Goal: Ask a question

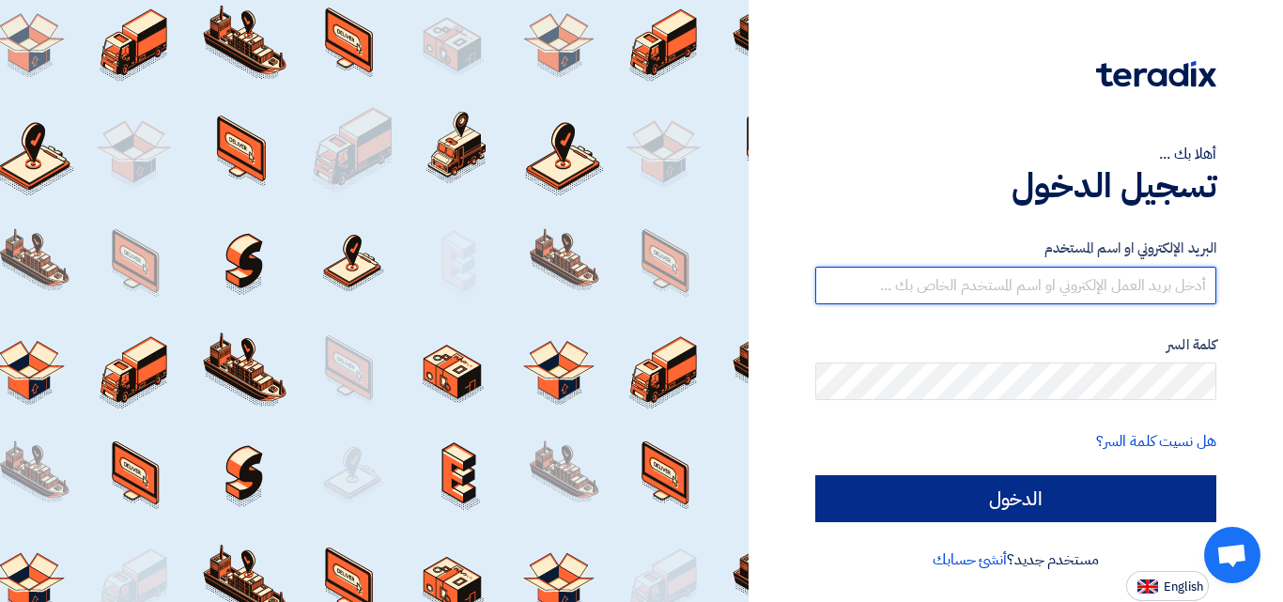
type input "[EMAIL_ADDRESS][DOMAIN_NAME]"
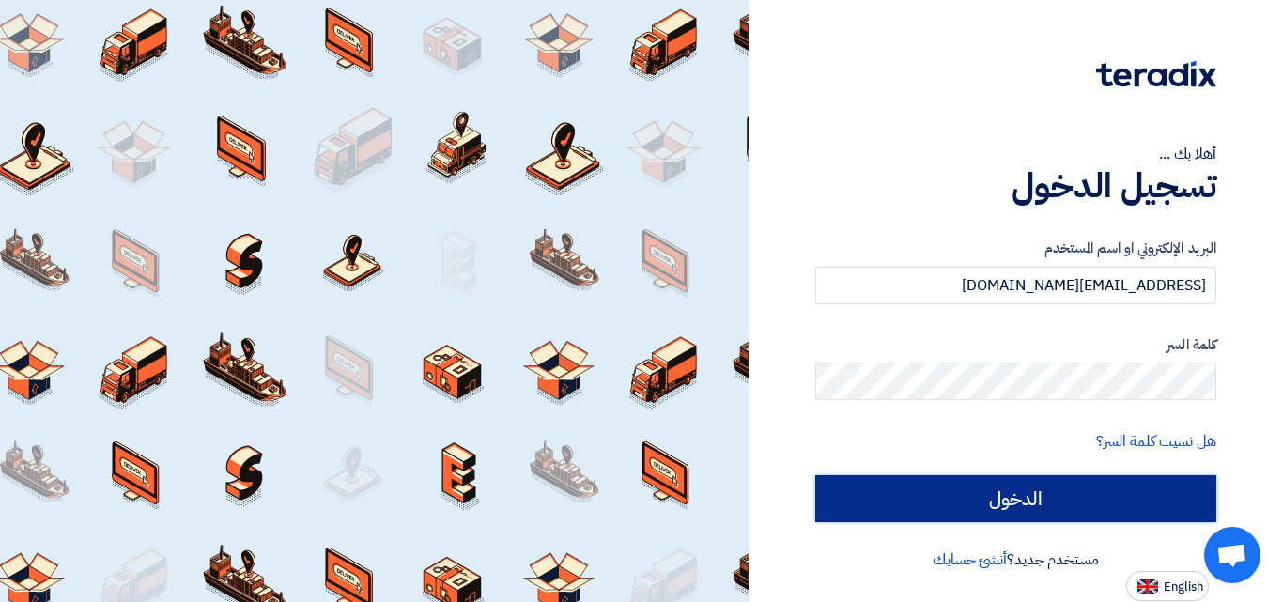
click at [961, 498] on input "الدخول" at bounding box center [1015, 498] width 401 height 47
type input "Sign in"
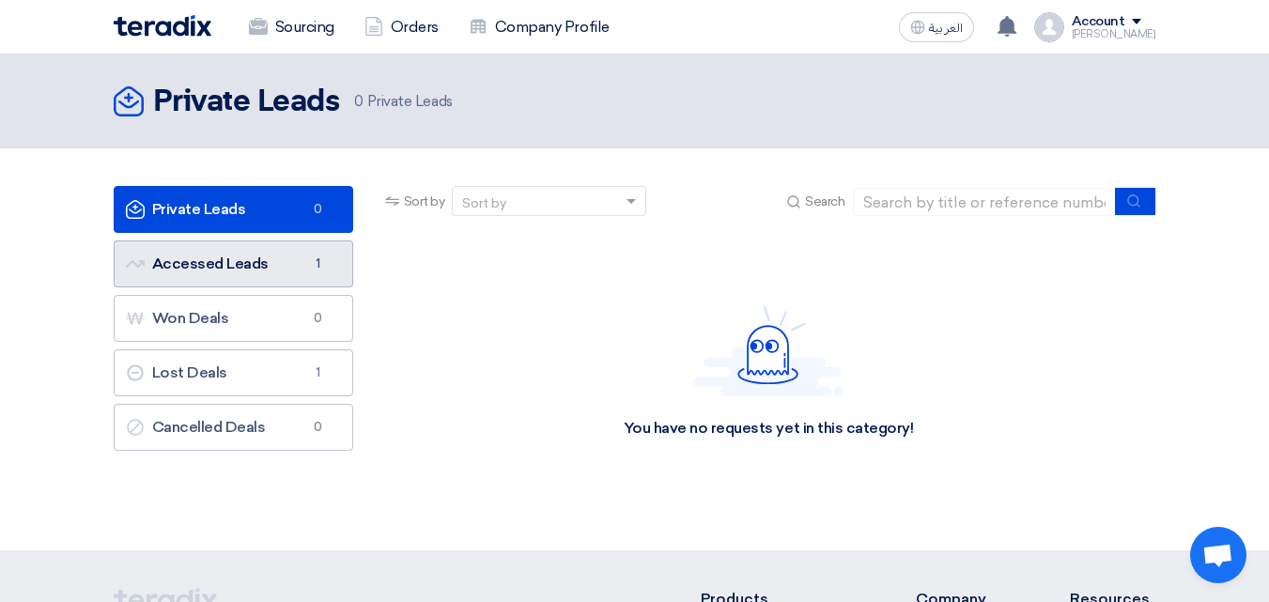
click at [273, 252] on link "Accessed Leads Accessed Leads 1" at bounding box center [233, 263] width 239 height 47
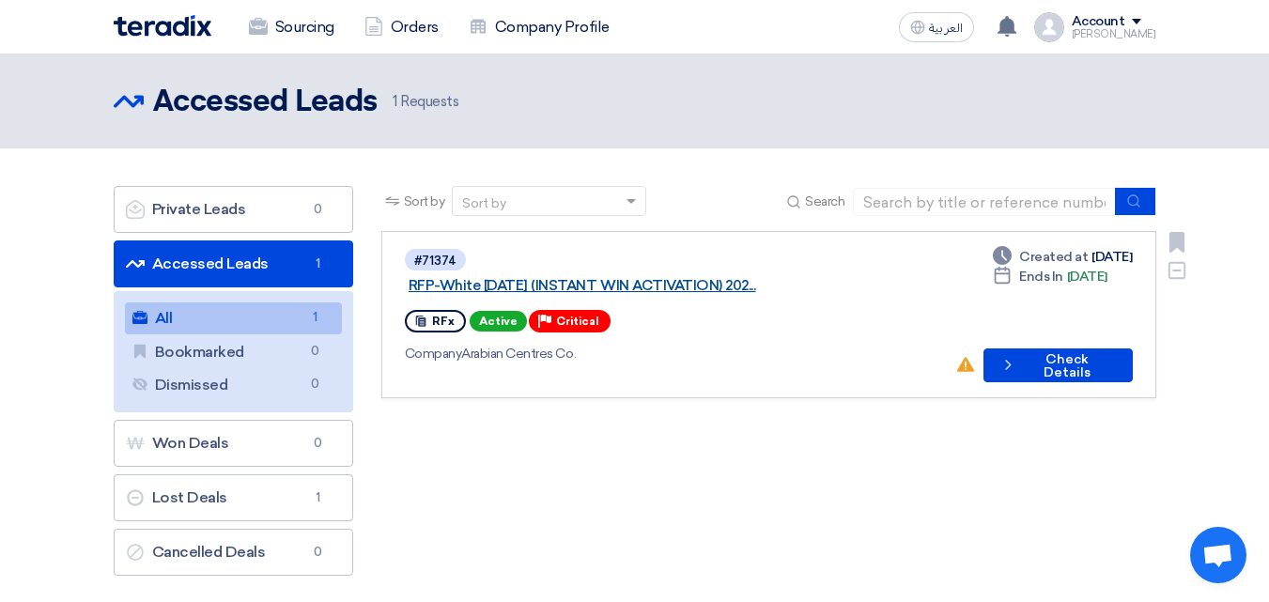
click at [748, 277] on link "RFP-White [DATE] (INSTANT WIN ACTIVATION) 202..." at bounding box center [642, 285] width 469 height 17
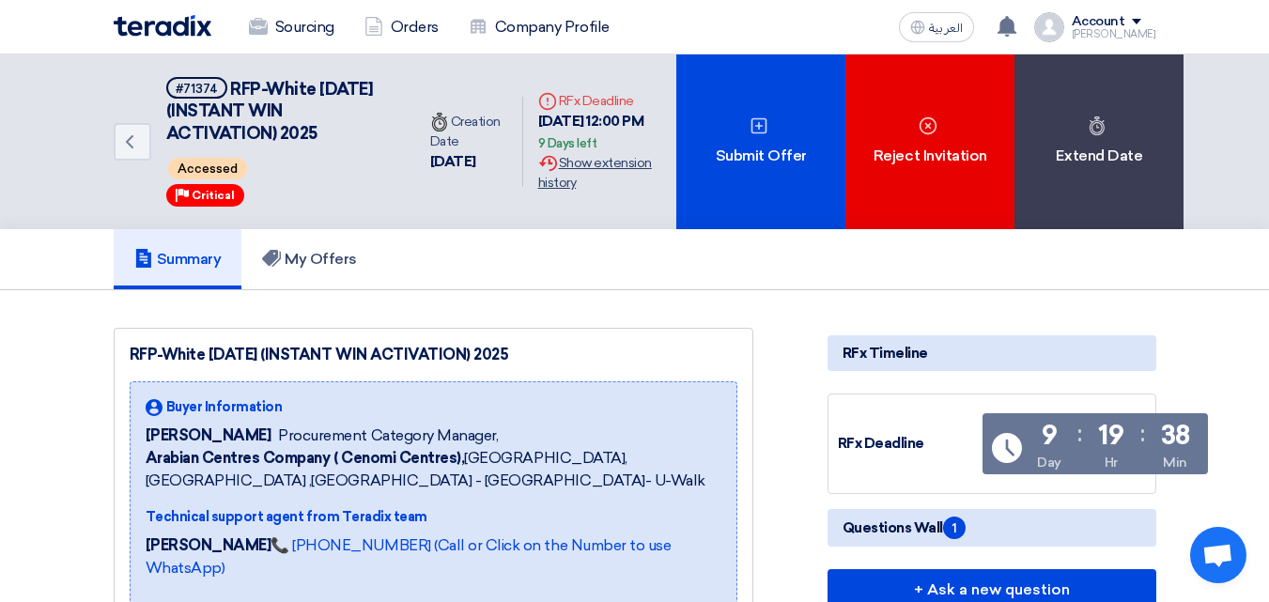
click at [583, 168] on div "Extension History Show extension history" at bounding box center [600, 172] width 124 height 39
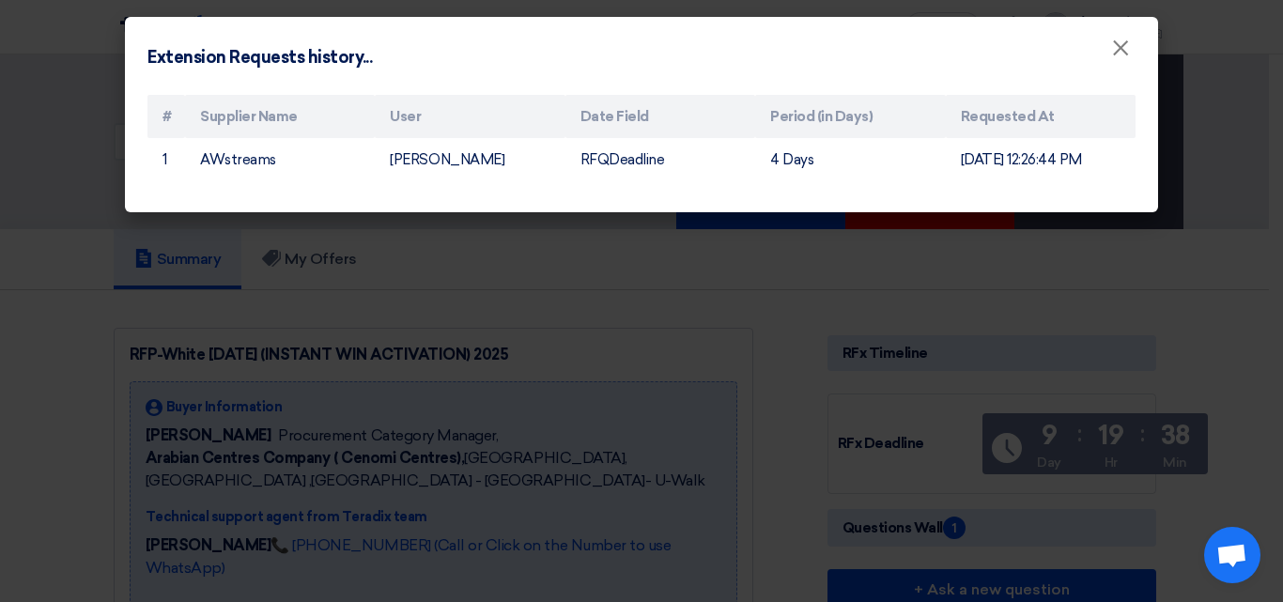
click at [0, 302] on modal-container "Extension Requests history... × # Supplier Name User Date Field Period (in Days…" at bounding box center [641, 301] width 1283 height 602
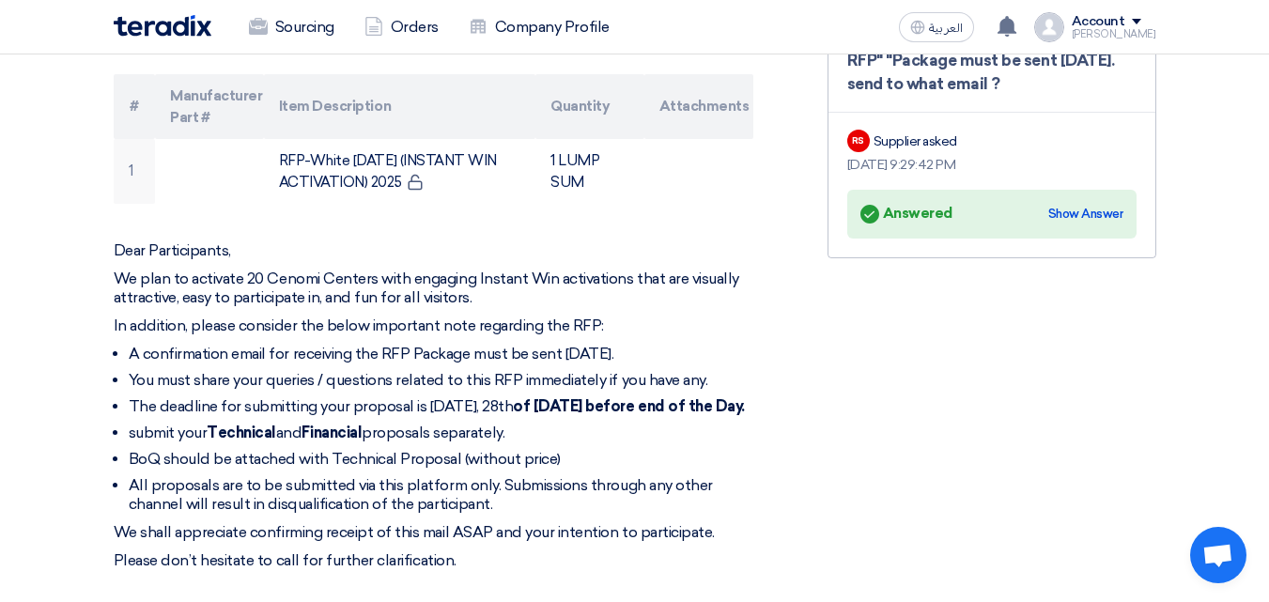
scroll to position [626, 0]
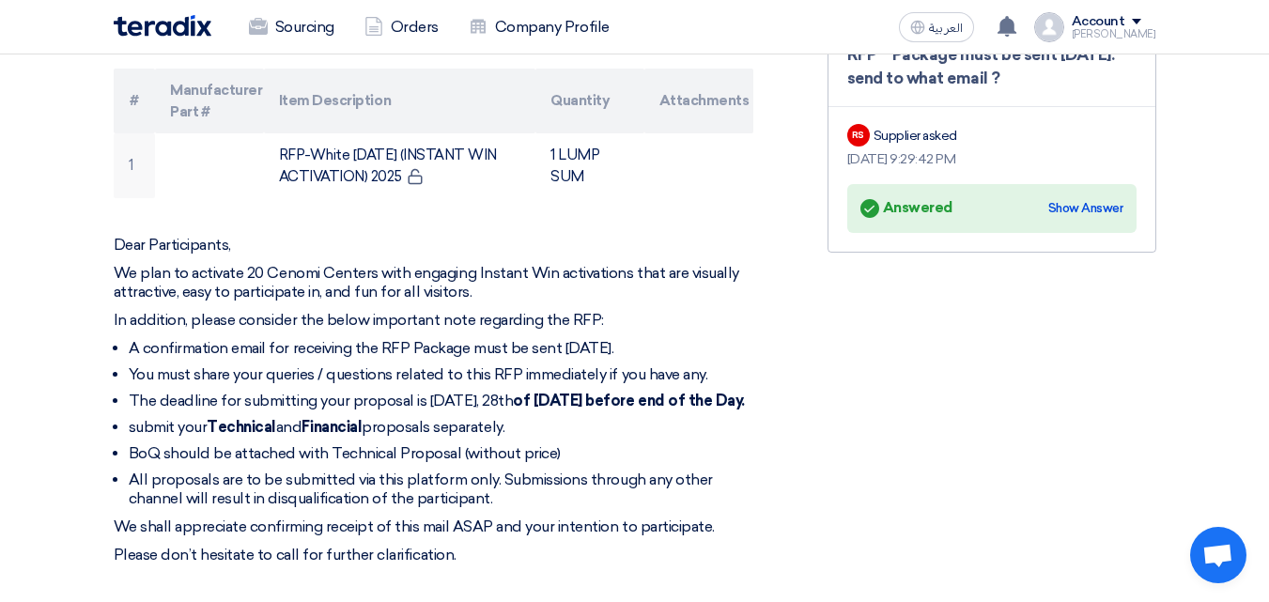
click at [498, 365] on li "You must share your queries / questions related to this RFP immediately if you …" at bounding box center [441, 374] width 624 height 19
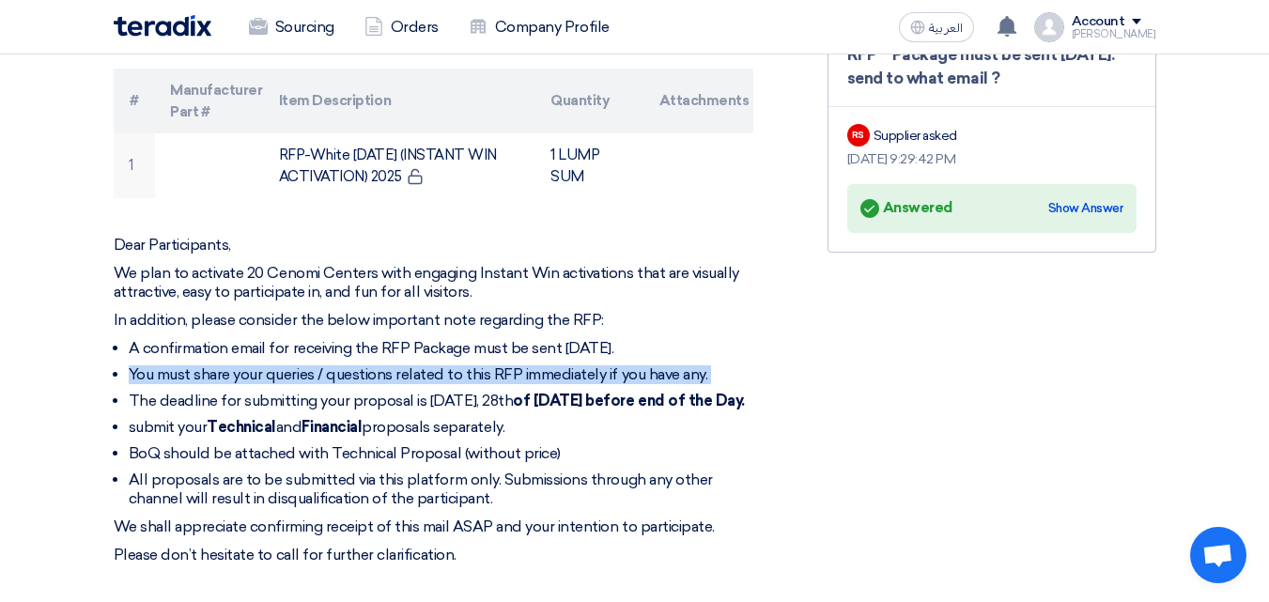
click at [498, 365] on li "You must share your queries / questions related to this RFP immediately if you …" at bounding box center [441, 374] width 624 height 19
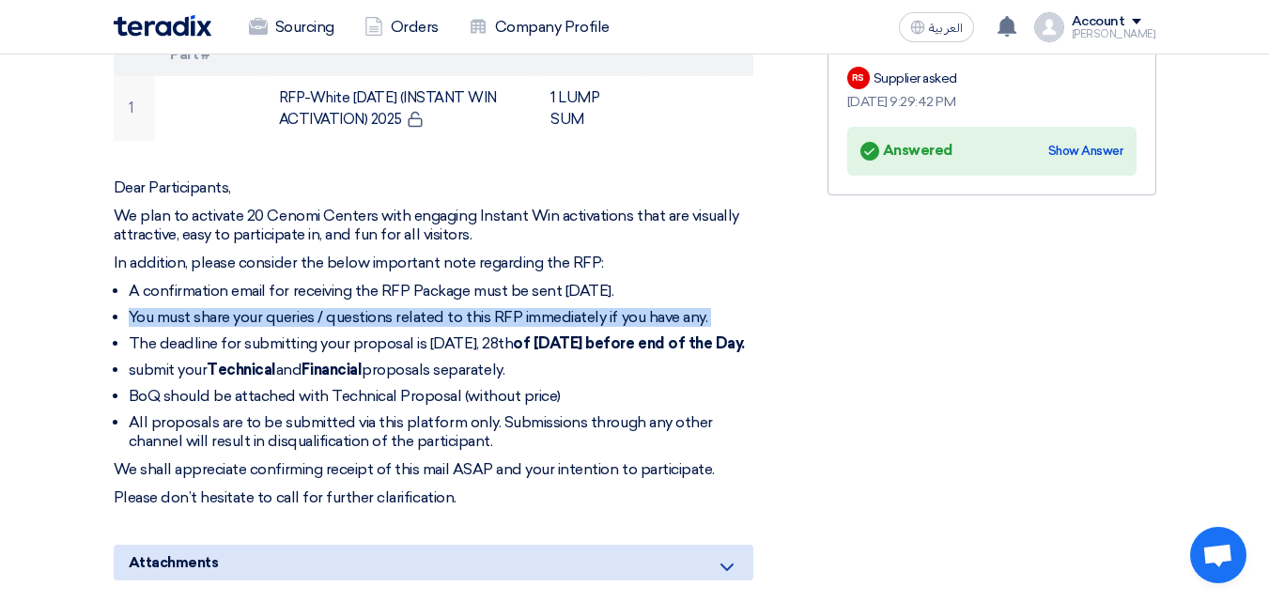
scroll to position [688, 0]
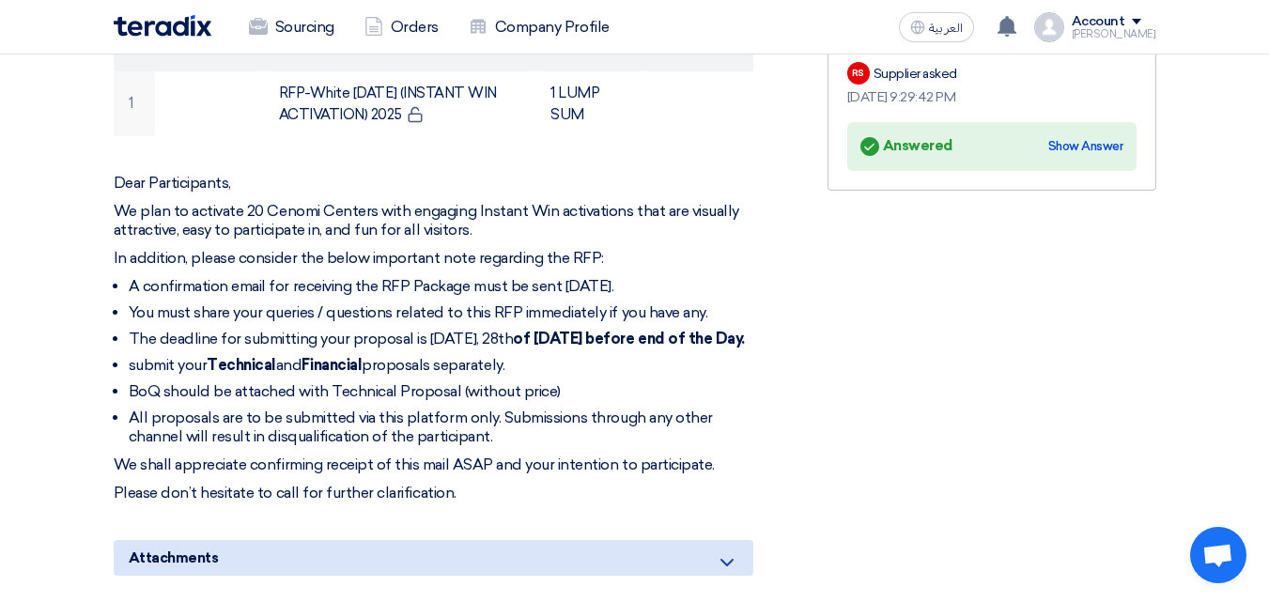
click at [244, 389] on li "BoQ should be attached with Technical Proposal (without price)" at bounding box center [441, 391] width 624 height 19
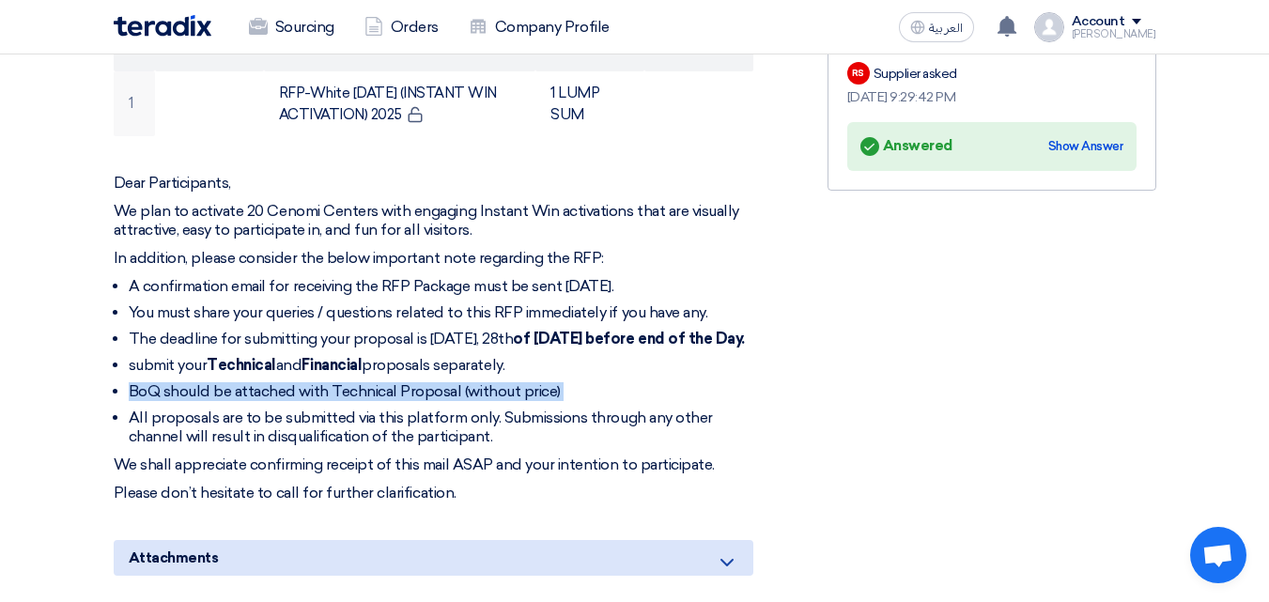
click at [244, 389] on li "BoQ should be attached with Technical Proposal (without price)" at bounding box center [441, 391] width 624 height 19
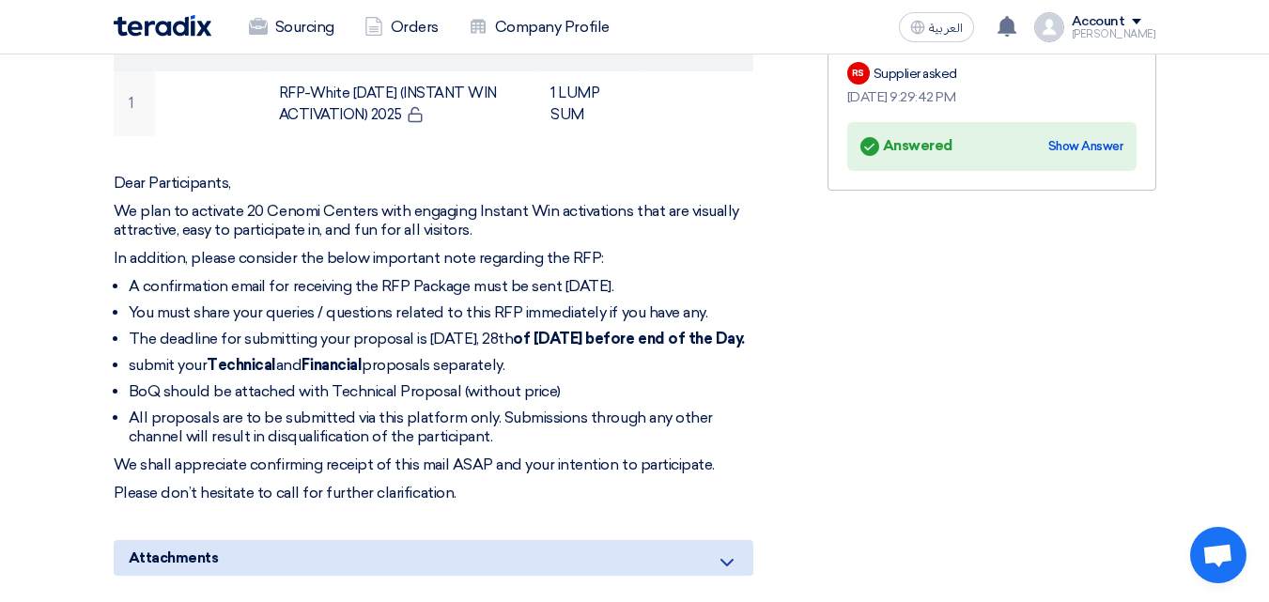
click at [247, 423] on li "All proposals are to be submitted via this platform only. Submissions through a…" at bounding box center [441, 427] width 624 height 38
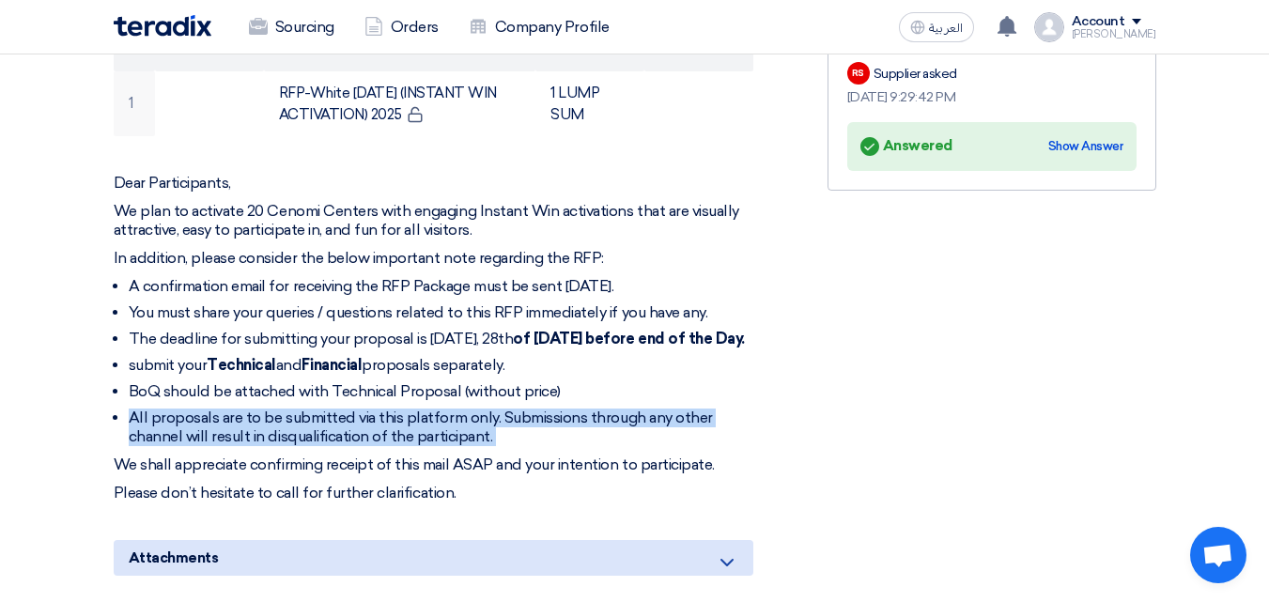
click at [247, 423] on li "All proposals are to be submitted via this platform only. Submissions through a…" at bounding box center [441, 427] width 624 height 38
click at [263, 433] on li "All proposals are to be submitted via this platform only. Submissions through a…" at bounding box center [441, 427] width 624 height 38
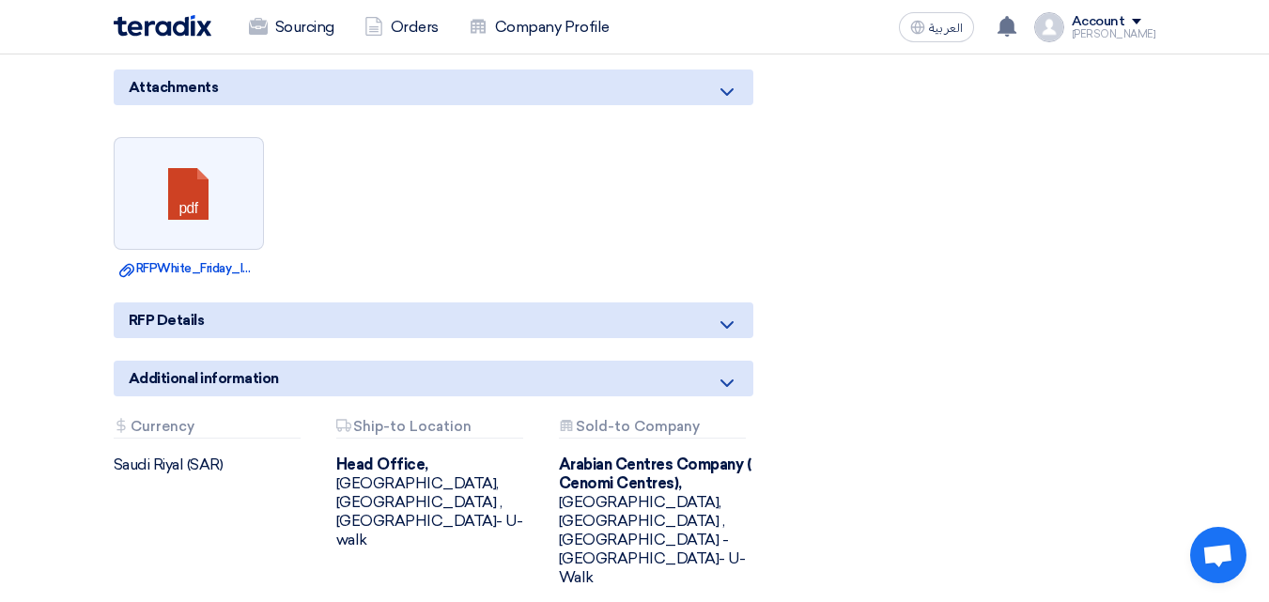
scroll to position [1083, 0]
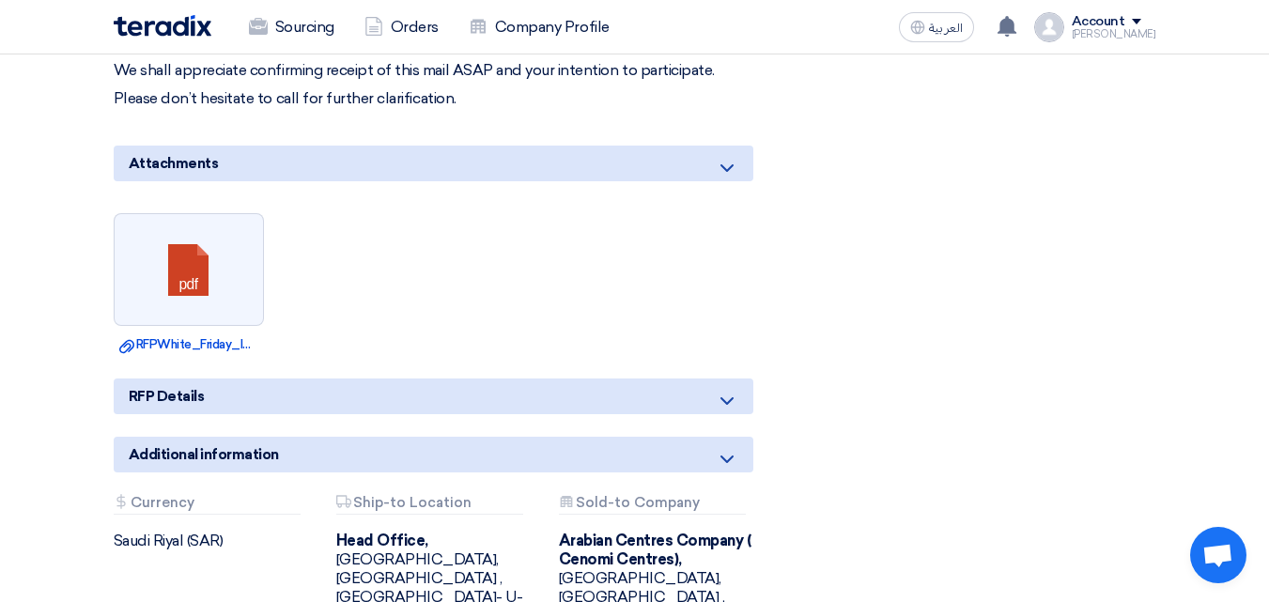
click at [247, 402] on div "RFP Details" at bounding box center [433, 396] width 639 height 36
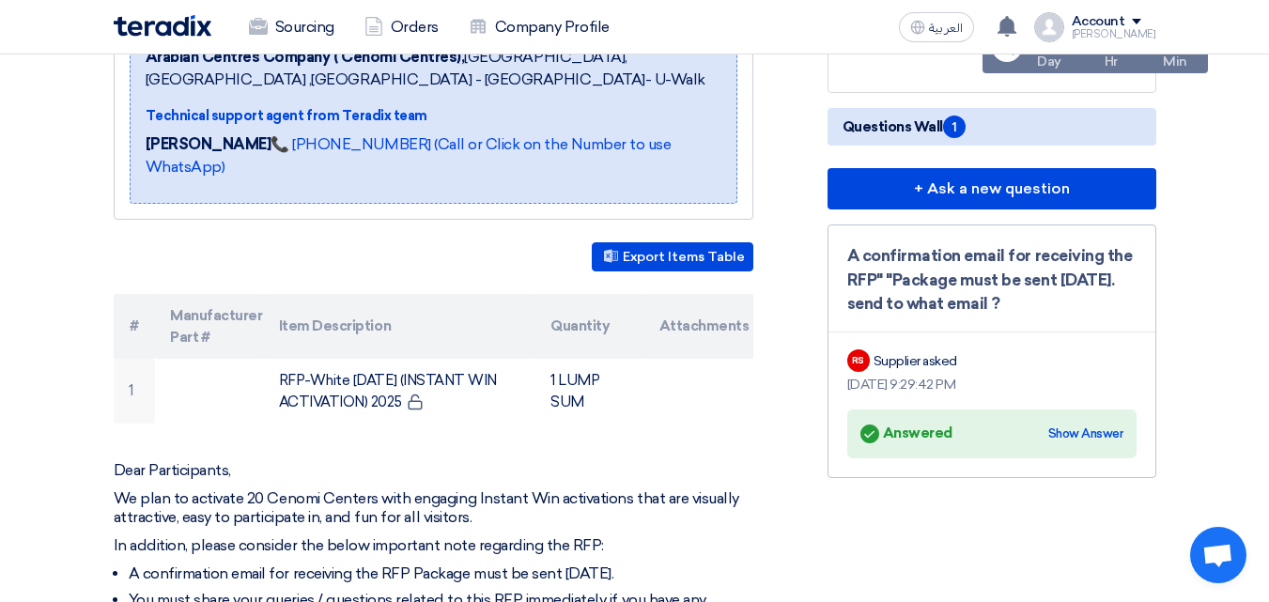
scroll to position [369, 0]
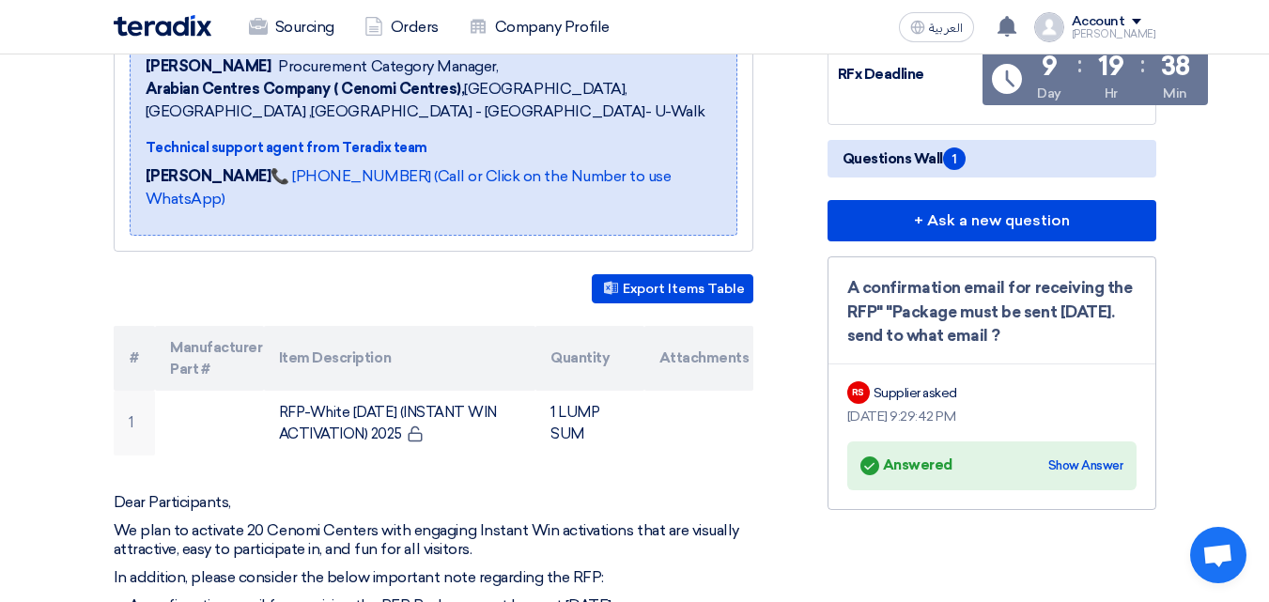
click at [967, 308] on div "A confirmation email for receiving the RFP" "Package must be sent [DATE]. send …" at bounding box center [991, 312] width 289 height 72
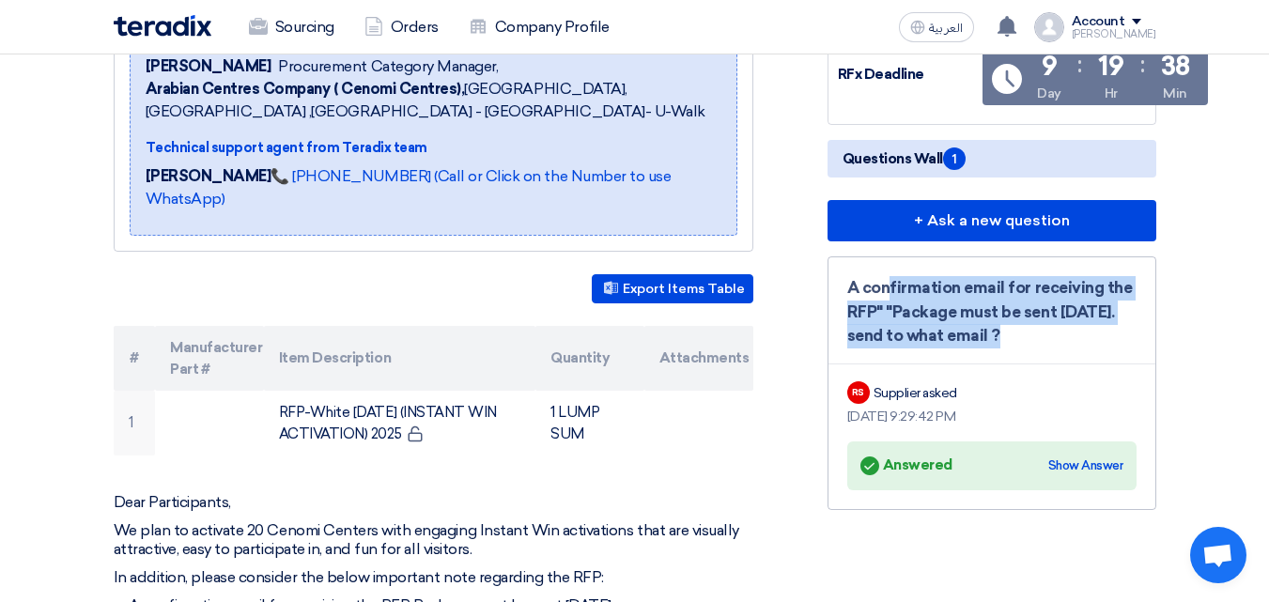
click at [967, 308] on div "A confirmation email for receiving the RFP" "Package must be sent [DATE]. send …" at bounding box center [991, 312] width 289 height 72
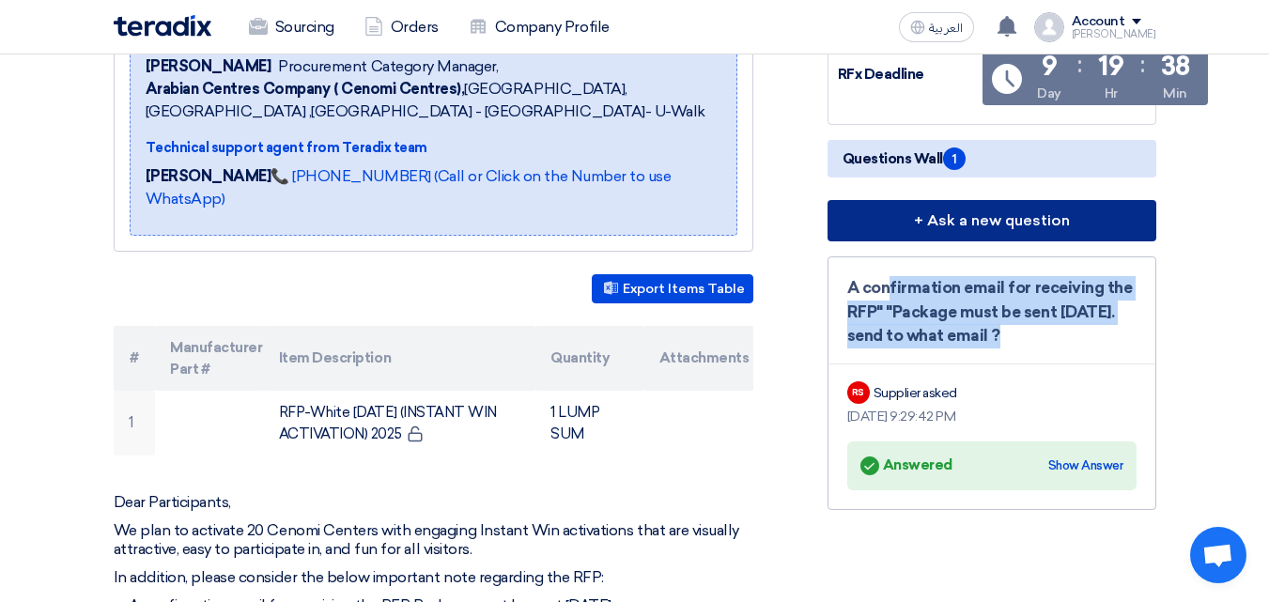
click at [917, 205] on button "+ Ask a new question" at bounding box center [991, 220] width 329 height 41
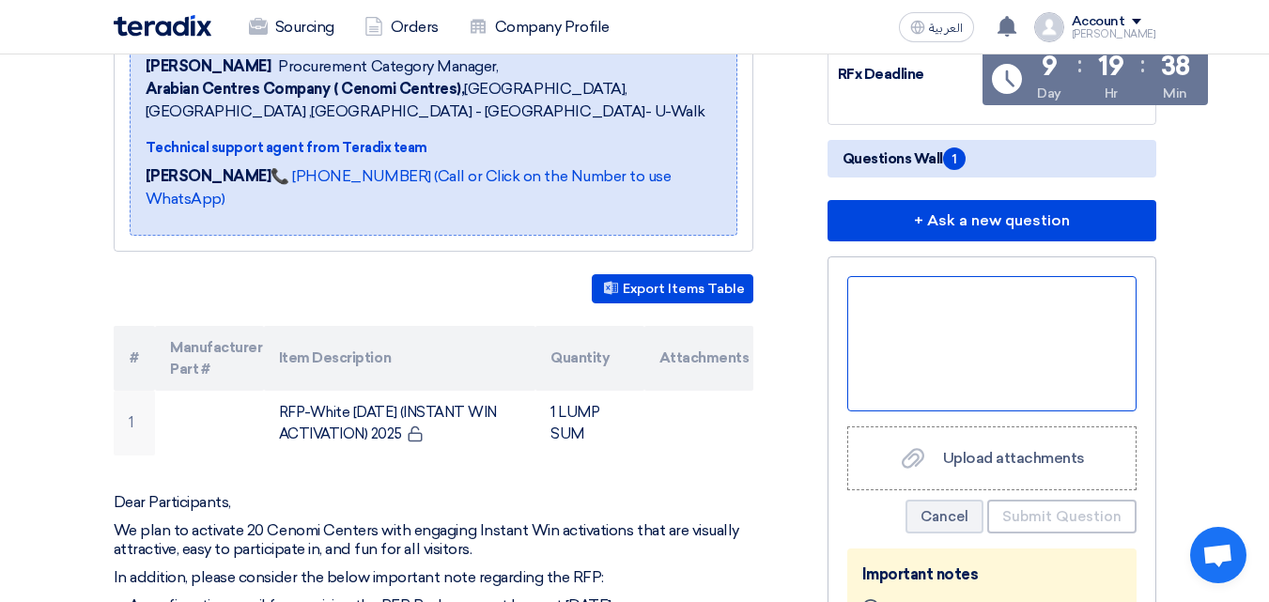
click at [956, 392] on div at bounding box center [991, 343] width 289 height 135
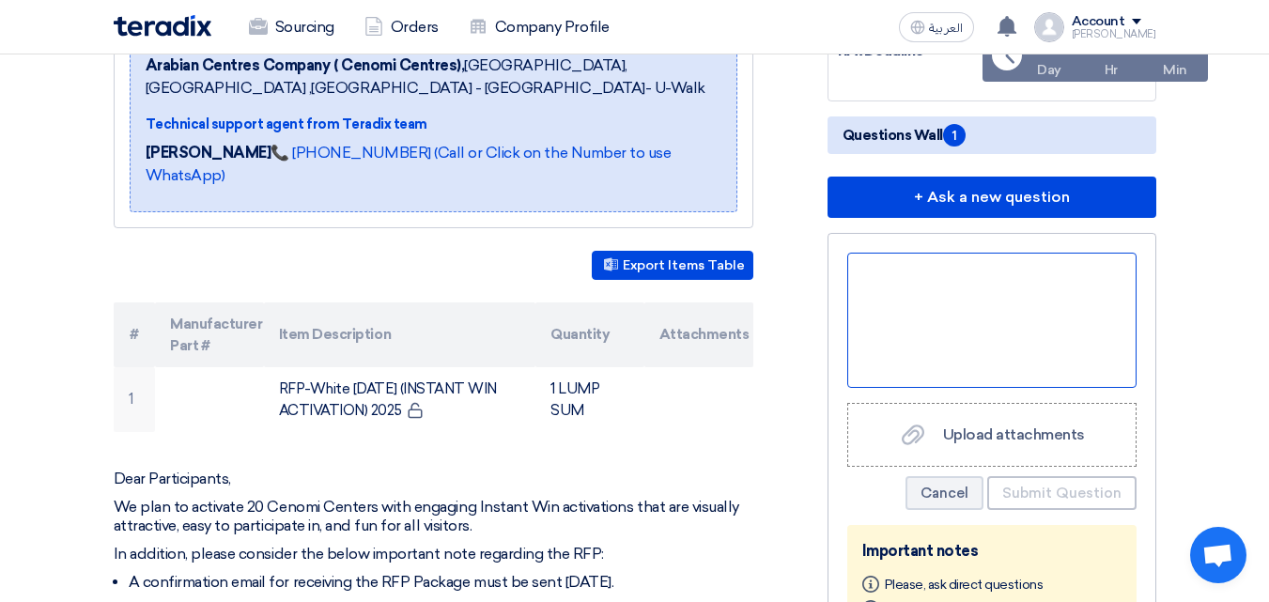
scroll to position [376, 0]
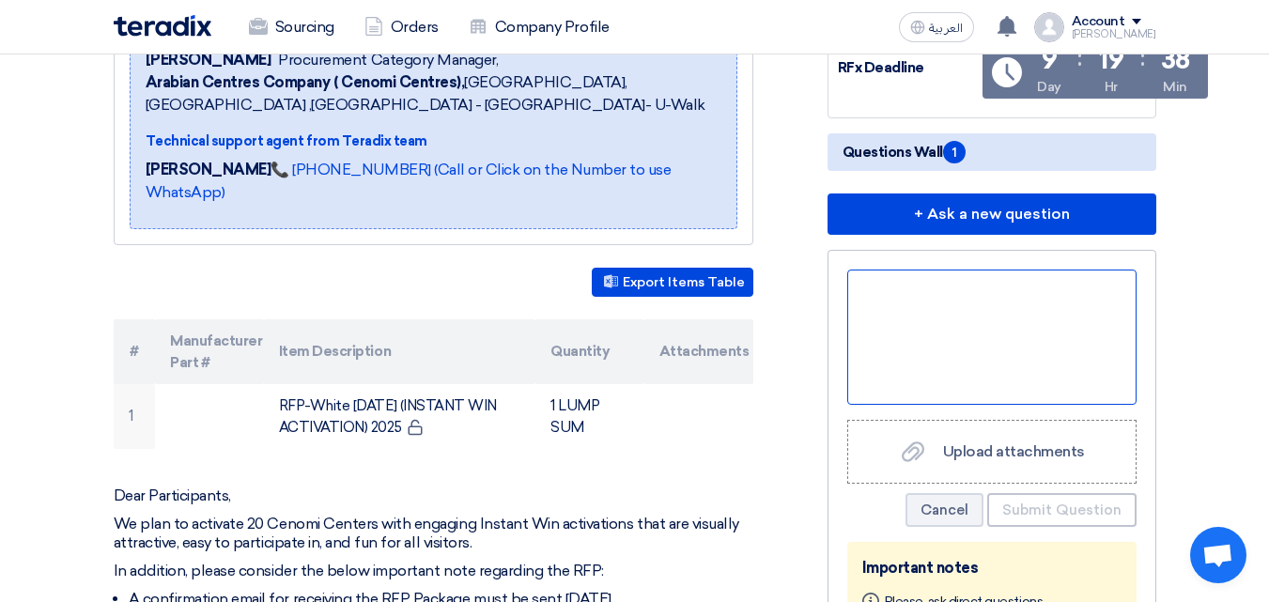
click at [922, 320] on div at bounding box center [991, 336] width 289 height 135
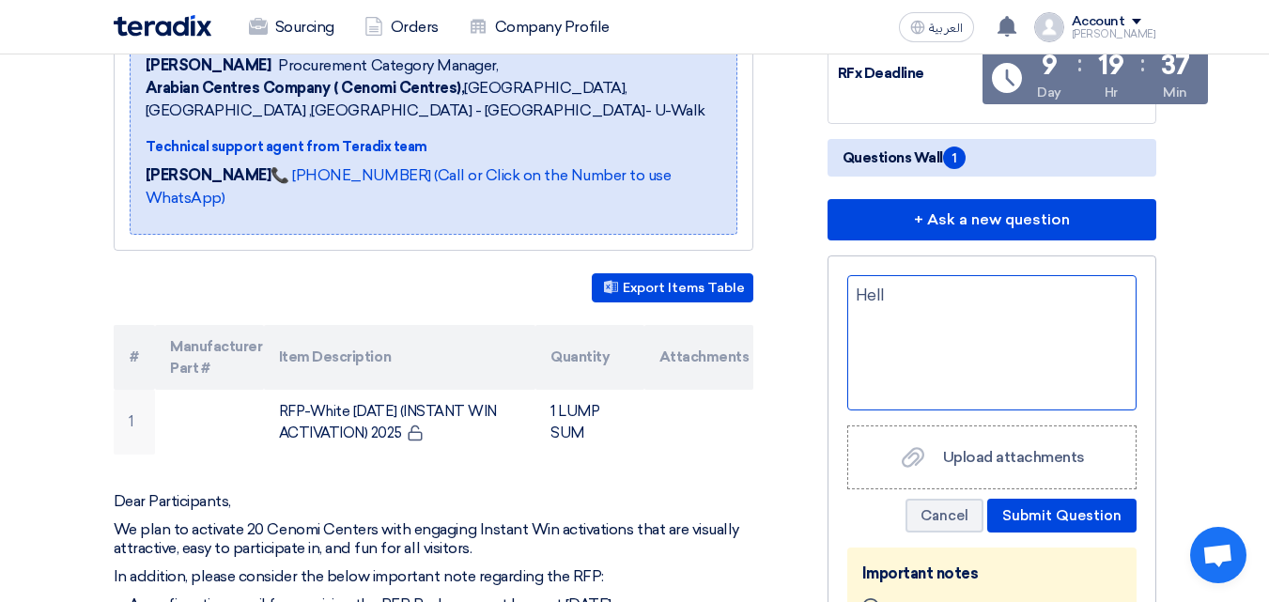
scroll to position [331, 0]
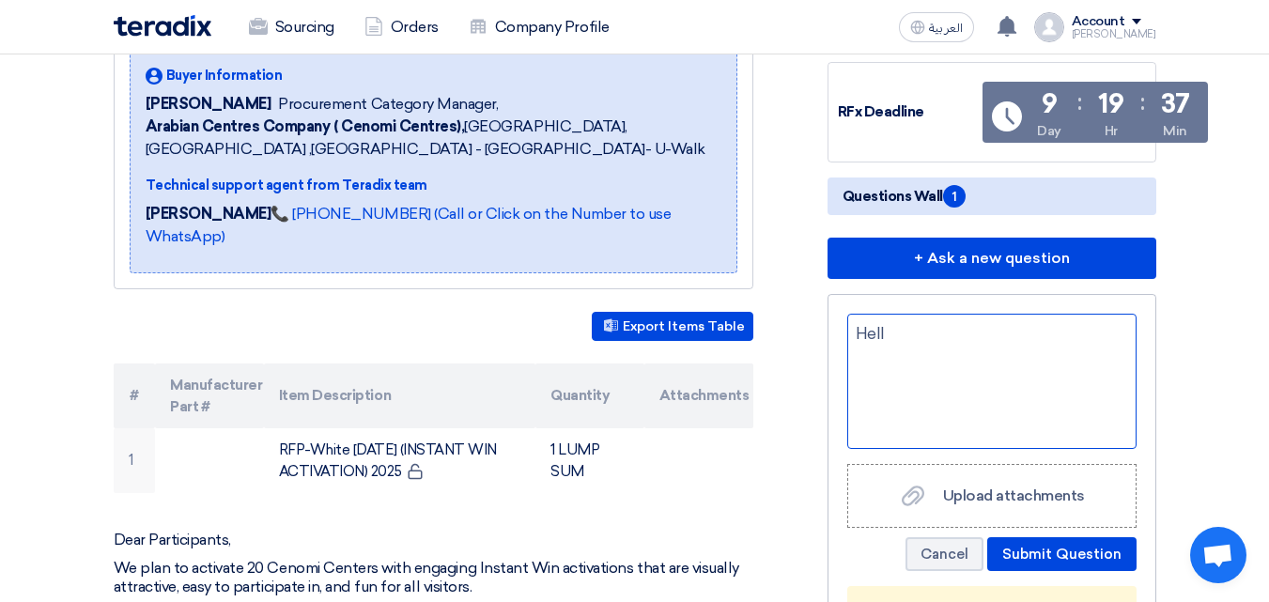
click at [967, 361] on div "Hell" at bounding box center [991, 381] width 289 height 135
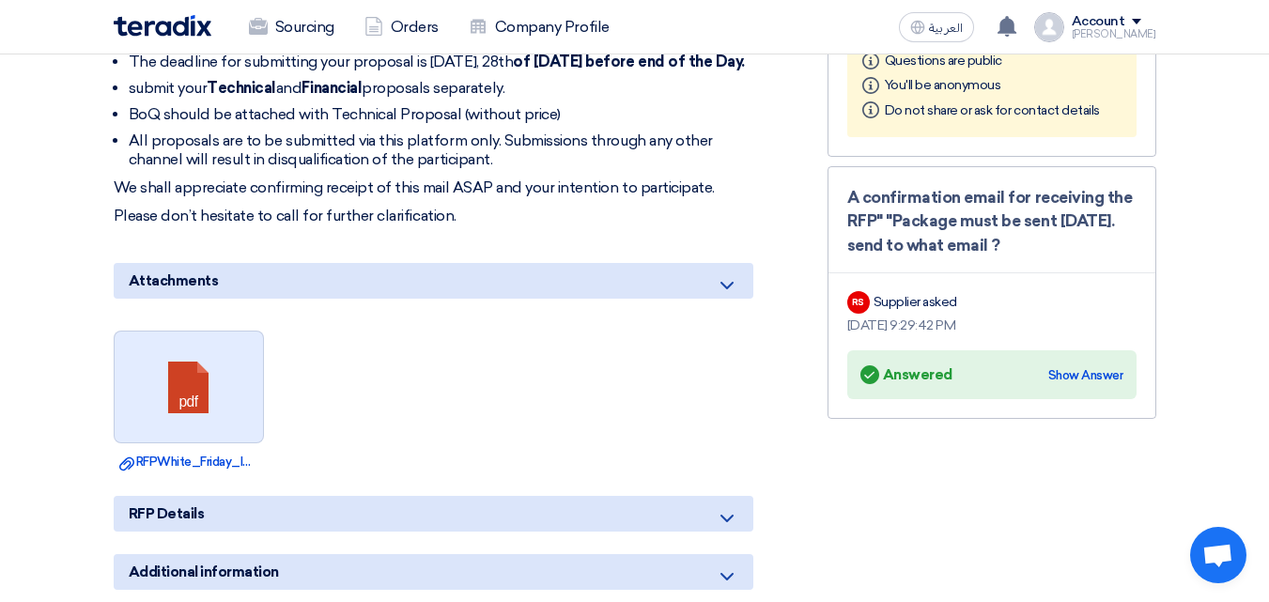
scroll to position [964, 0]
click at [148, 371] on link at bounding box center [190, 388] width 150 height 113
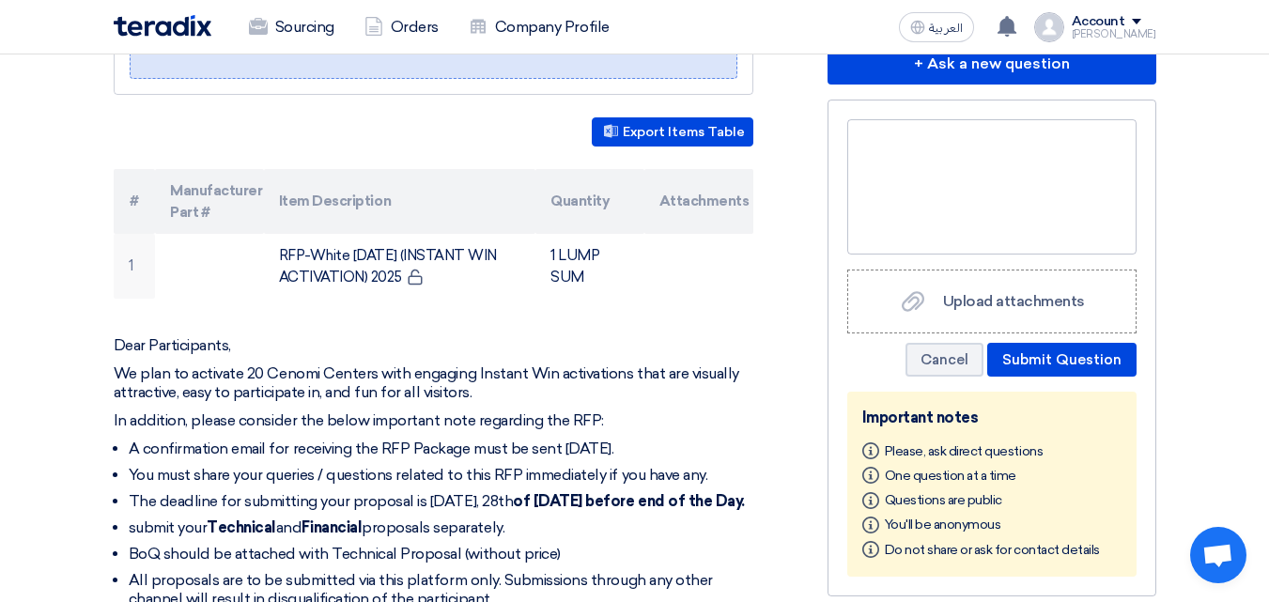
scroll to position [495, 0]
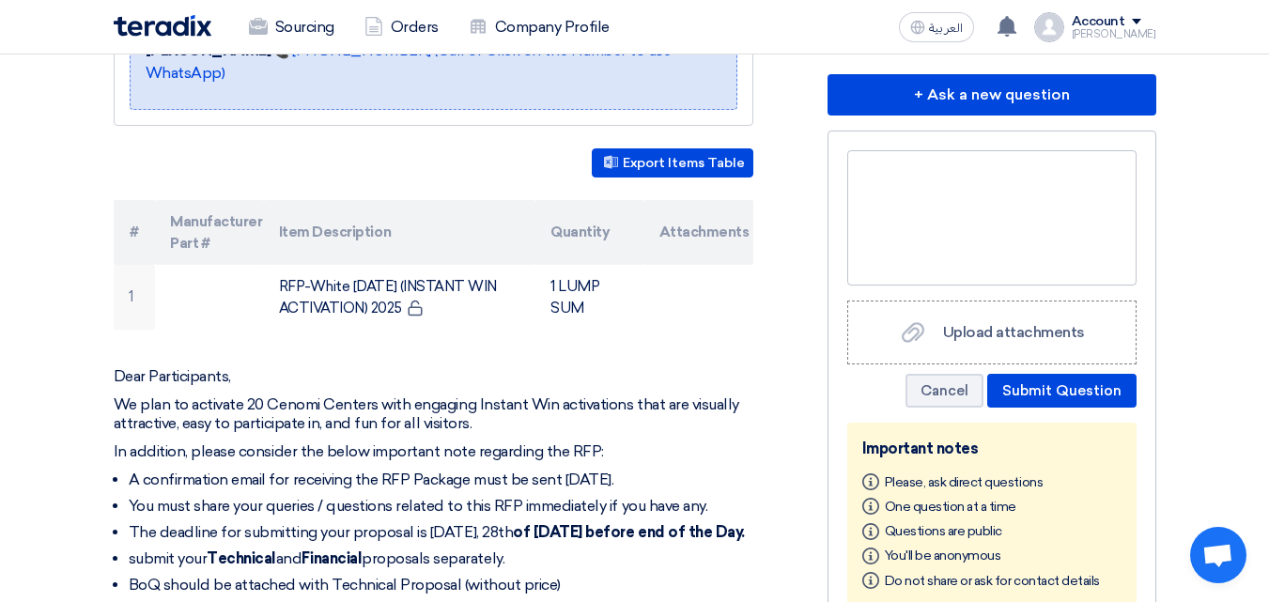
click at [979, 124] on div "RFx Timeline RFx Deadline Time Remaining 9 Day : 19 Hr : 31 Min Questions Wall …" at bounding box center [991, 564] width 357 height 1463
click at [961, 181] on div at bounding box center [991, 217] width 289 height 135
